Goal: Obtain resource: Download file/media

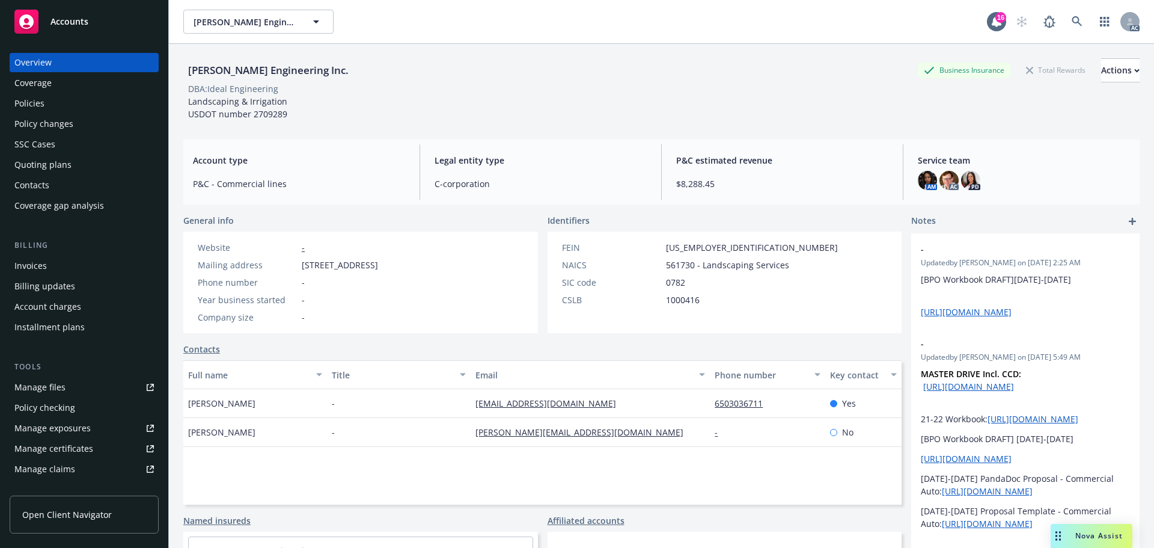
scroll to position [236, 0]
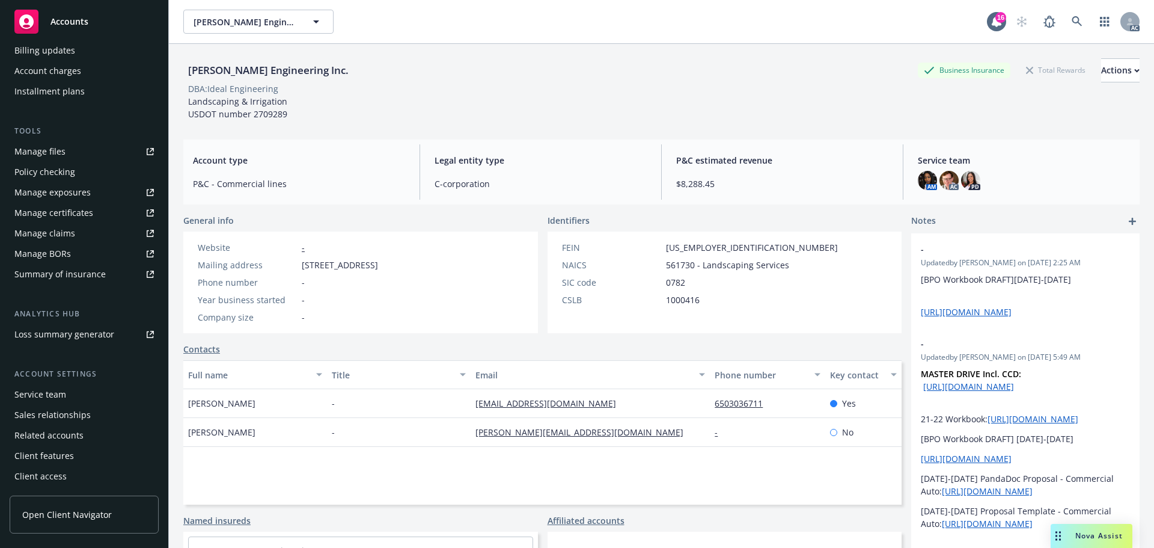
click at [78, 388] on div "Service team" at bounding box center [84, 394] width 140 height 19
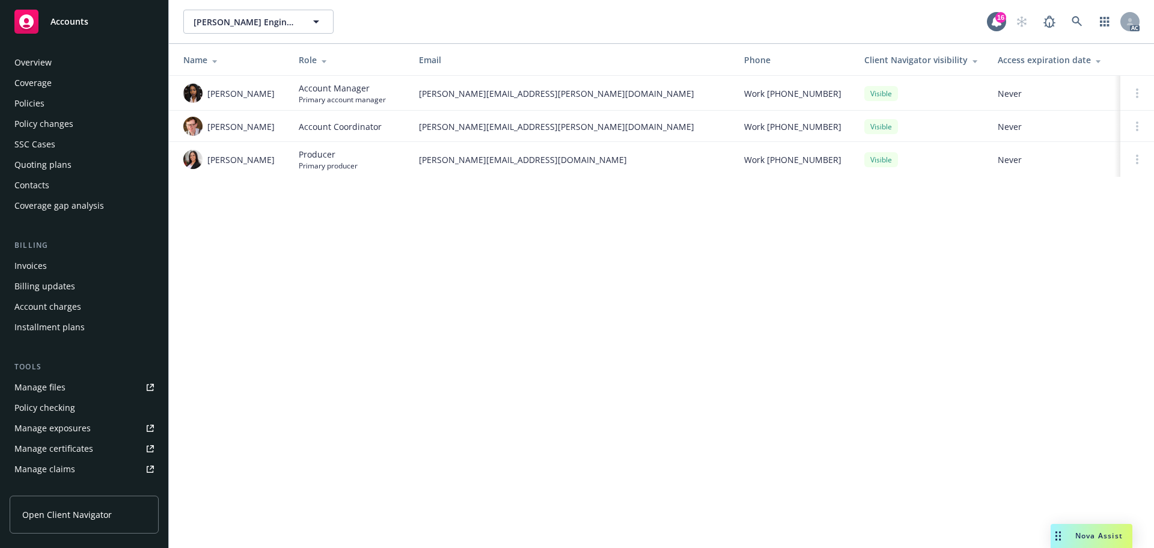
click at [60, 103] on div "Policies" at bounding box center [84, 103] width 140 height 19
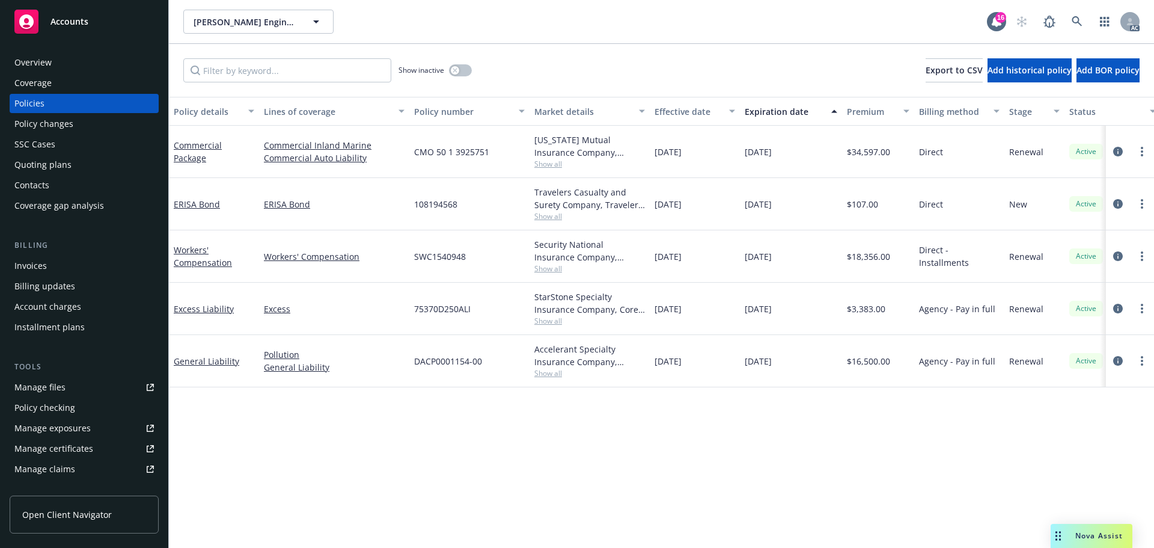
click at [39, 394] on div "Manage files" at bounding box center [39, 387] width 51 height 19
click at [96, 60] on div "Overview" at bounding box center [84, 62] width 140 height 19
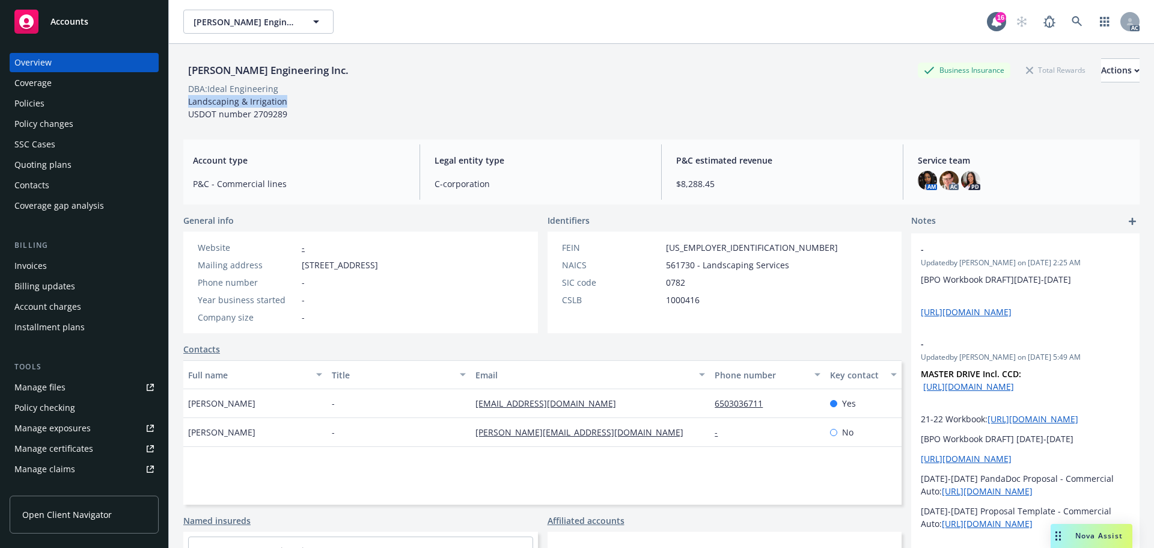
drag, startPoint x: 287, startPoint y: 106, endPoint x: 202, endPoint y: 93, distance: 86.4
click at [185, 98] on div "Landscaping & Irrigation USDOT number 2709289" at bounding box center [237, 107] width 109 height 25
copy span "Landscaping & Irrigation"
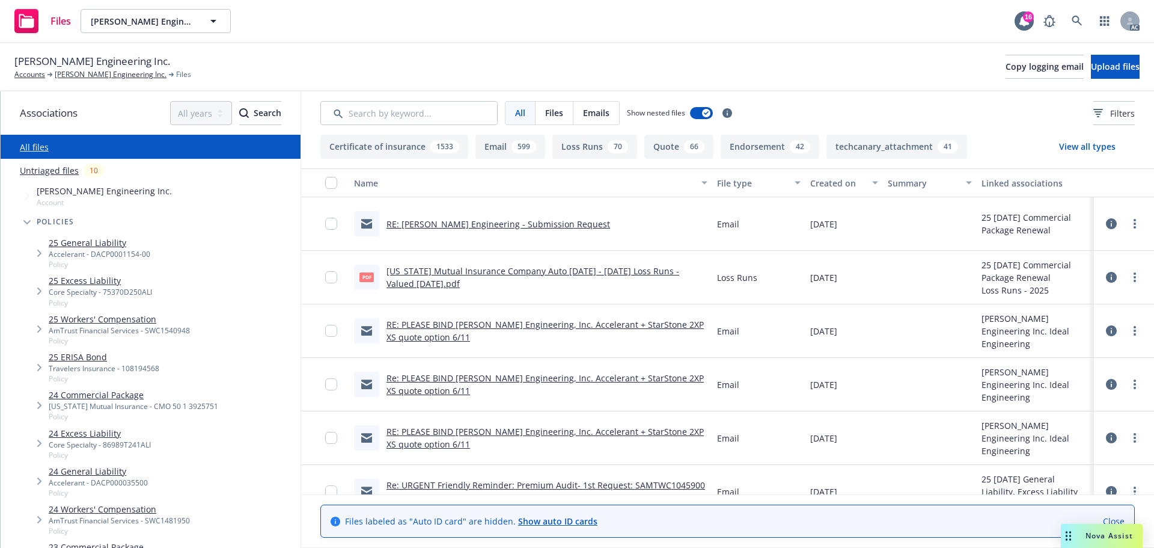
click at [133, 398] on link "24 Commercial Package" at bounding box center [134, 394] width 170 height 13
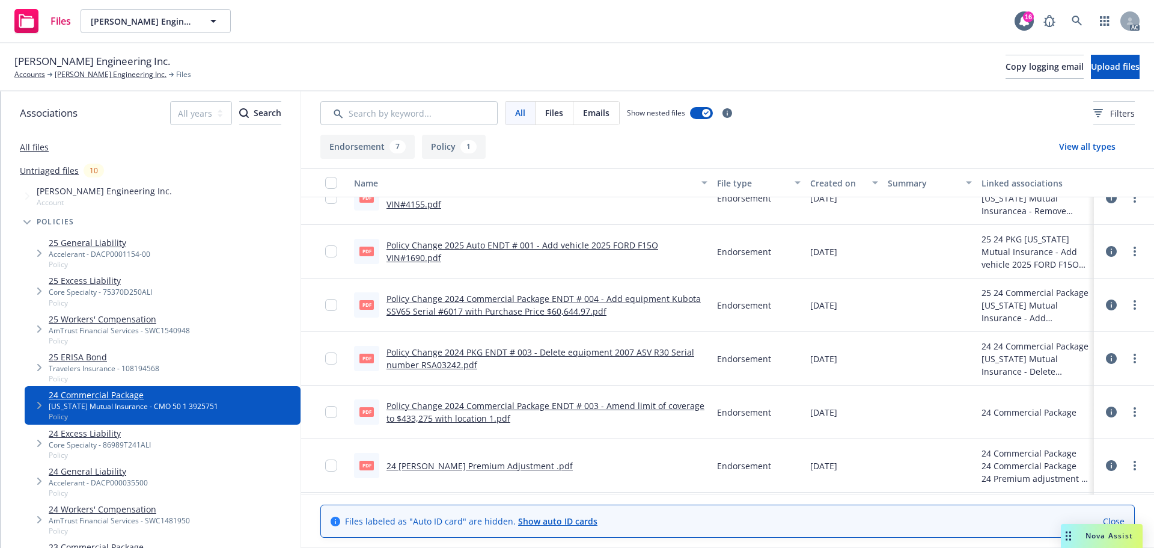
scroll to position [130, 0]
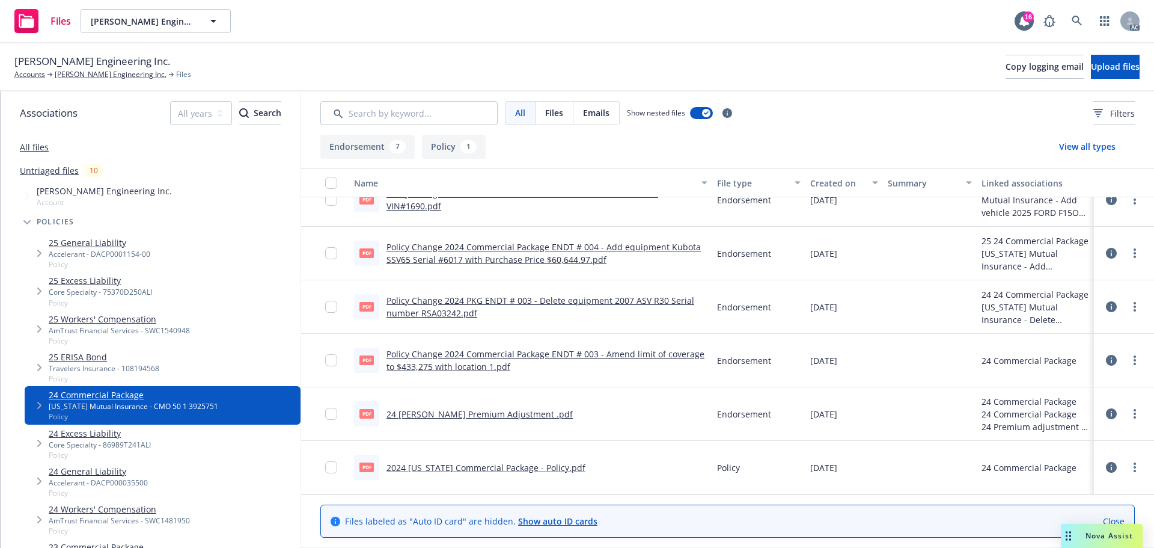
click at [1106, 358] on icon at bounding box center [1111, 360] width 11 height 11
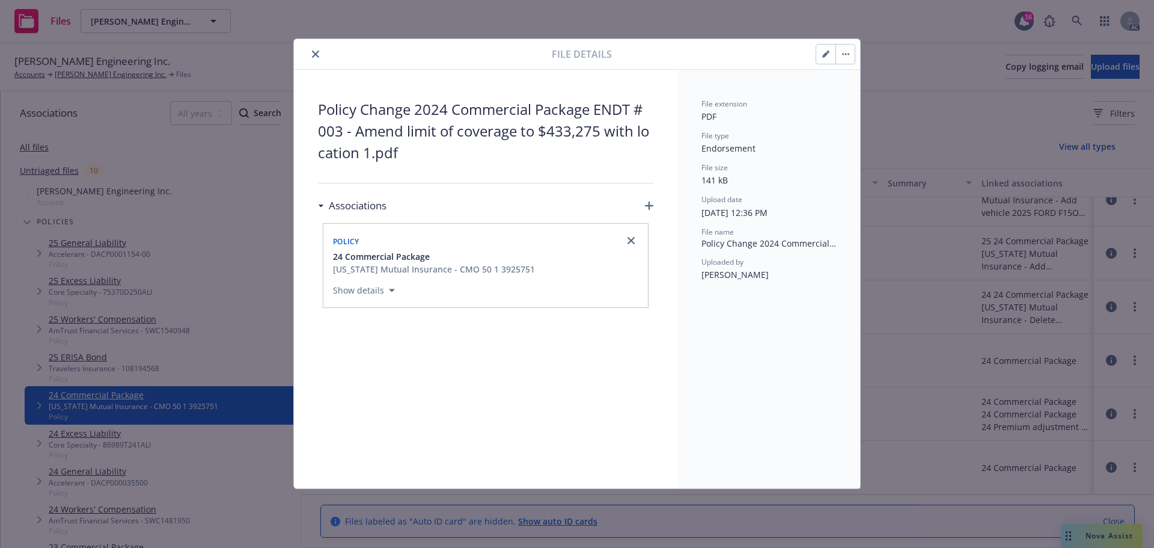
click at [314, 51] on icon "close" at bounding box center [315, 54] width 7 height 7
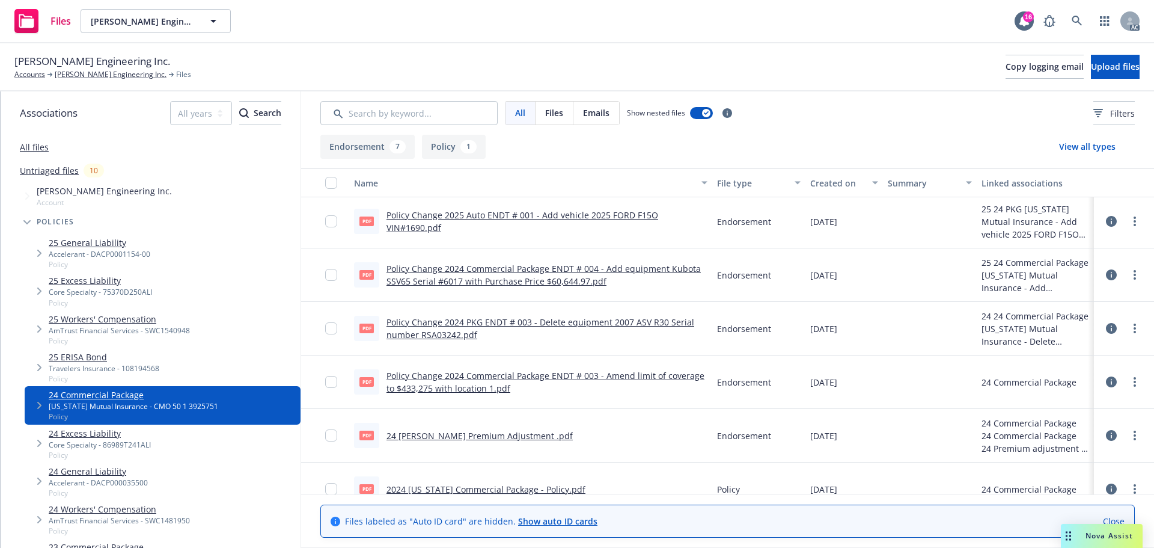
scroll to position [130, 0]
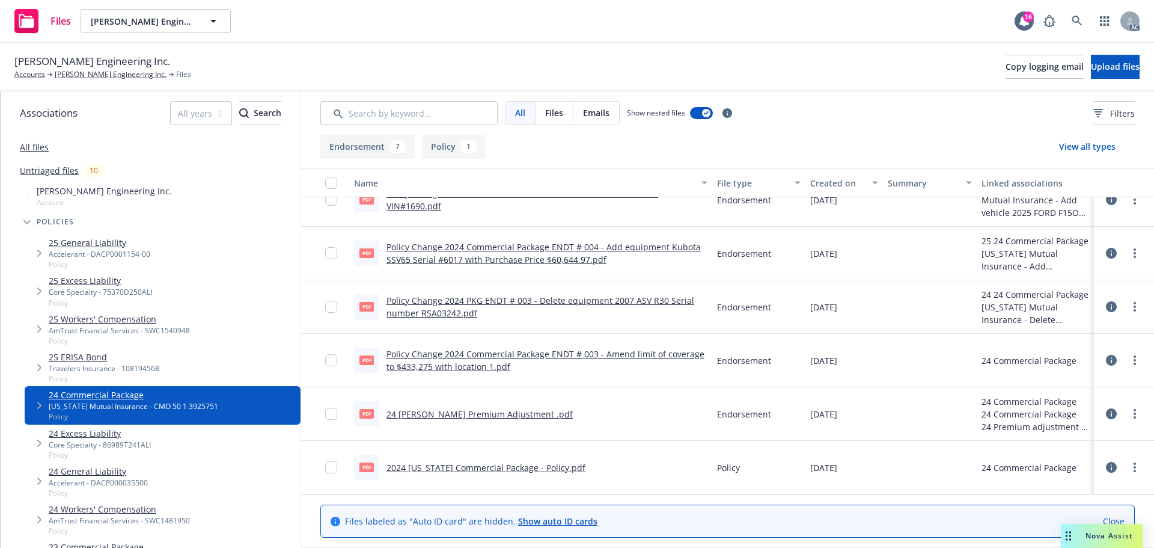
click at [560, 304] on link "Policy Change 2024 PKG ENDT # 003 - Delete equipment 2007 ASV R30 Serial number…" at bounding box center [541, 307] width 308 height 24
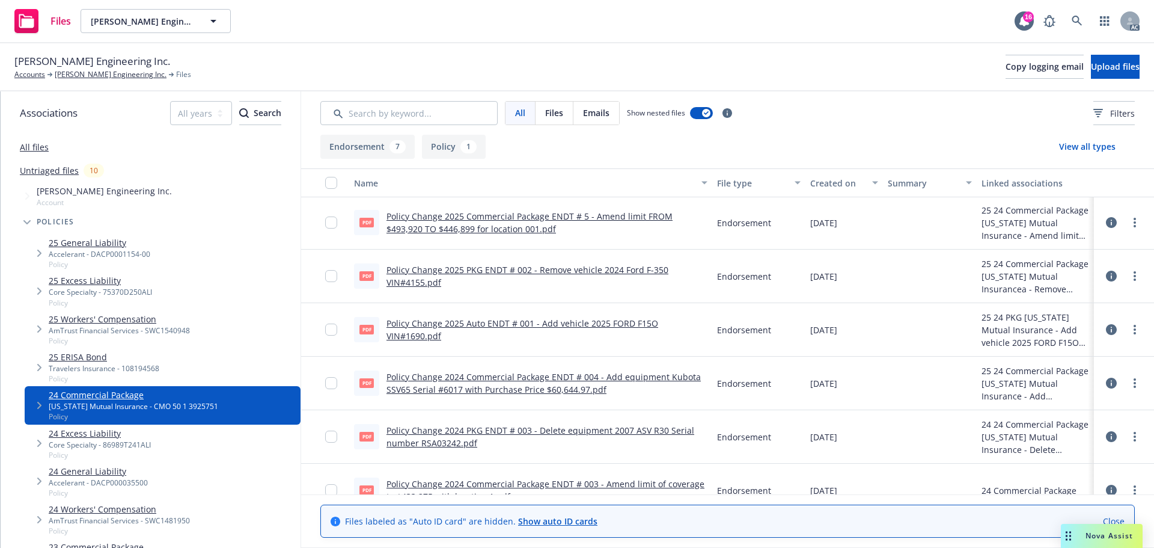
scroll to position [0, 0]
